Goal: Check status: Check status

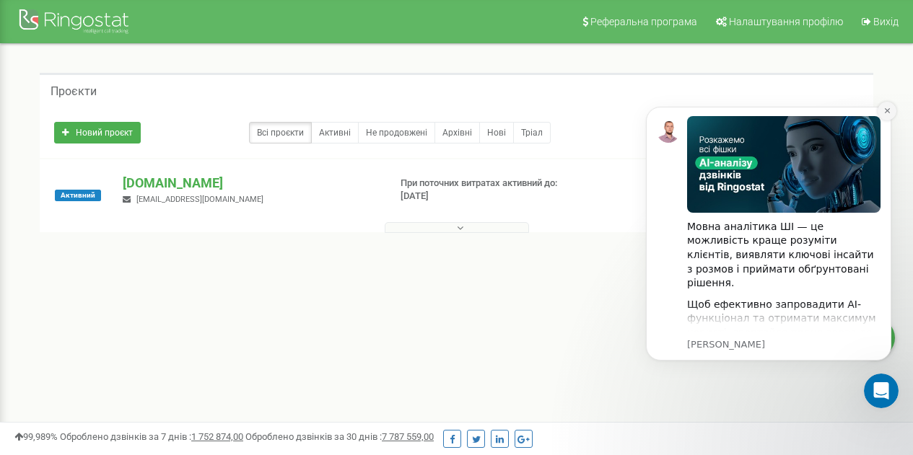
click at [884, 114] on icon "Dismiss notification" at bounding box center [887, 111] width 8 height 8
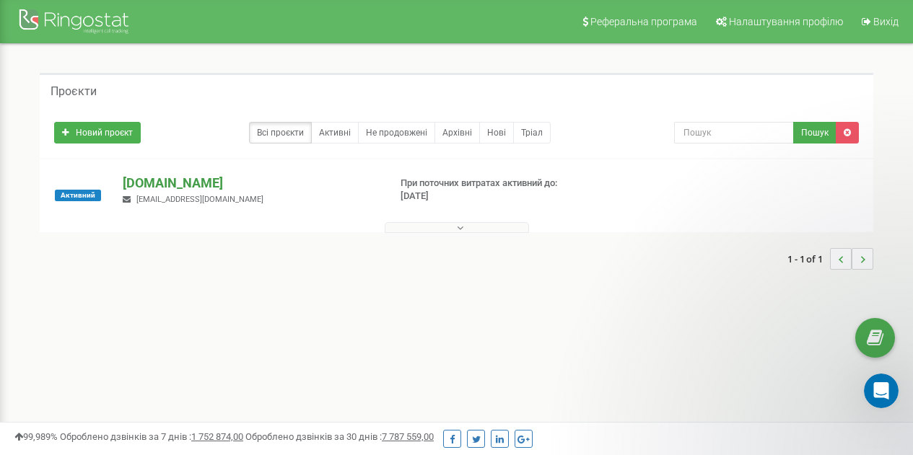
click at [174, 179] on p "[DOMAIN_NAME]" at bounding box center [250, 183] width 254 height 19
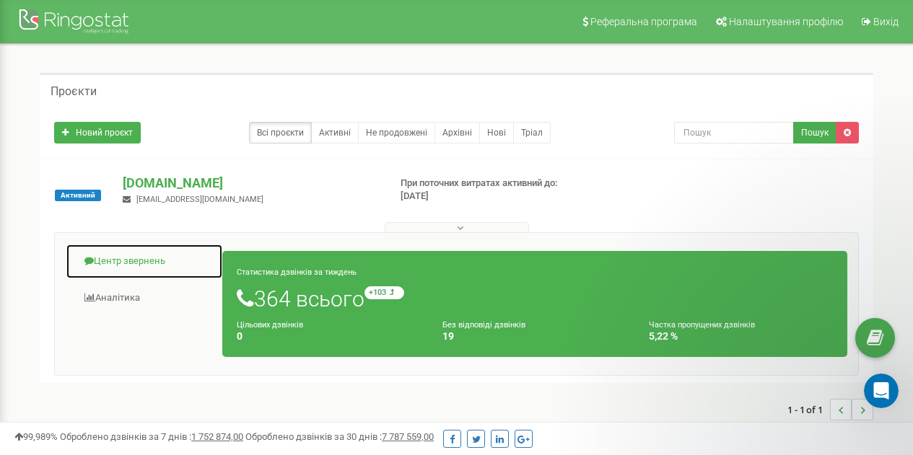
click at [147, 256] on link "Центр звернень" at bounding box center [144, 261] width 157 height 35
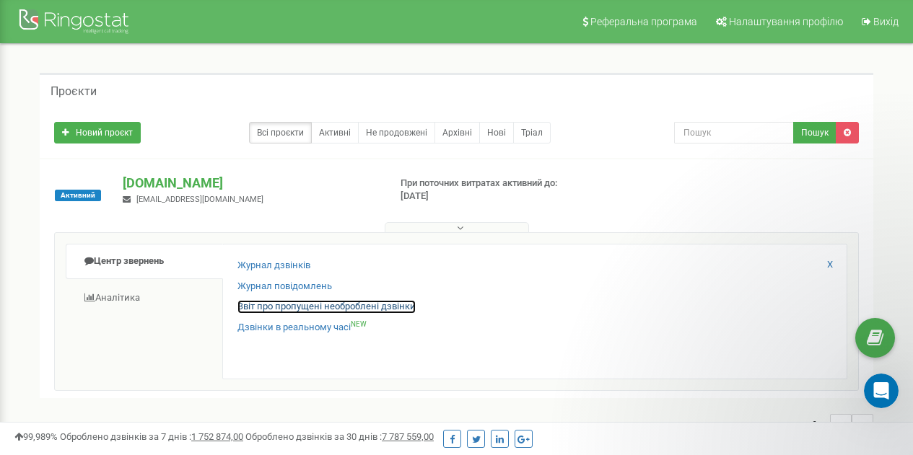
click at [241, 307] on link "Звіт про пропущені необроблені дзвінки" at bounding box center [326, 307] width 178 height 14
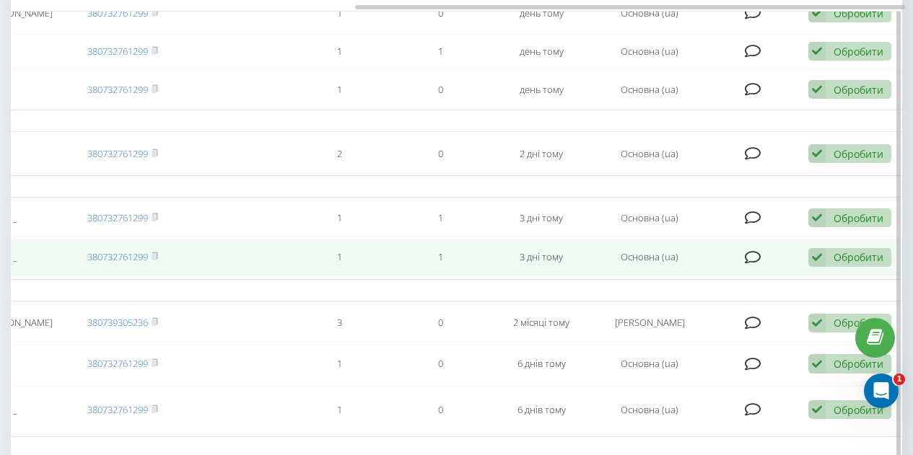
scroll to position [216, 0]
